Goal: Navigation & Orientation: Find specific page/section

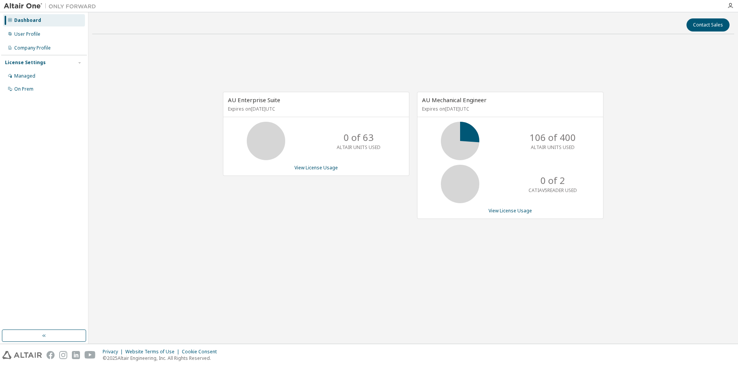
click at [26, 5] on img at bounding box center [52, 6] width 96 height 8
click at [28, 5] on img at bounding box center [52, 6] width 96 height 8
